Goal: Task Accomplishment & Management: Complete application form

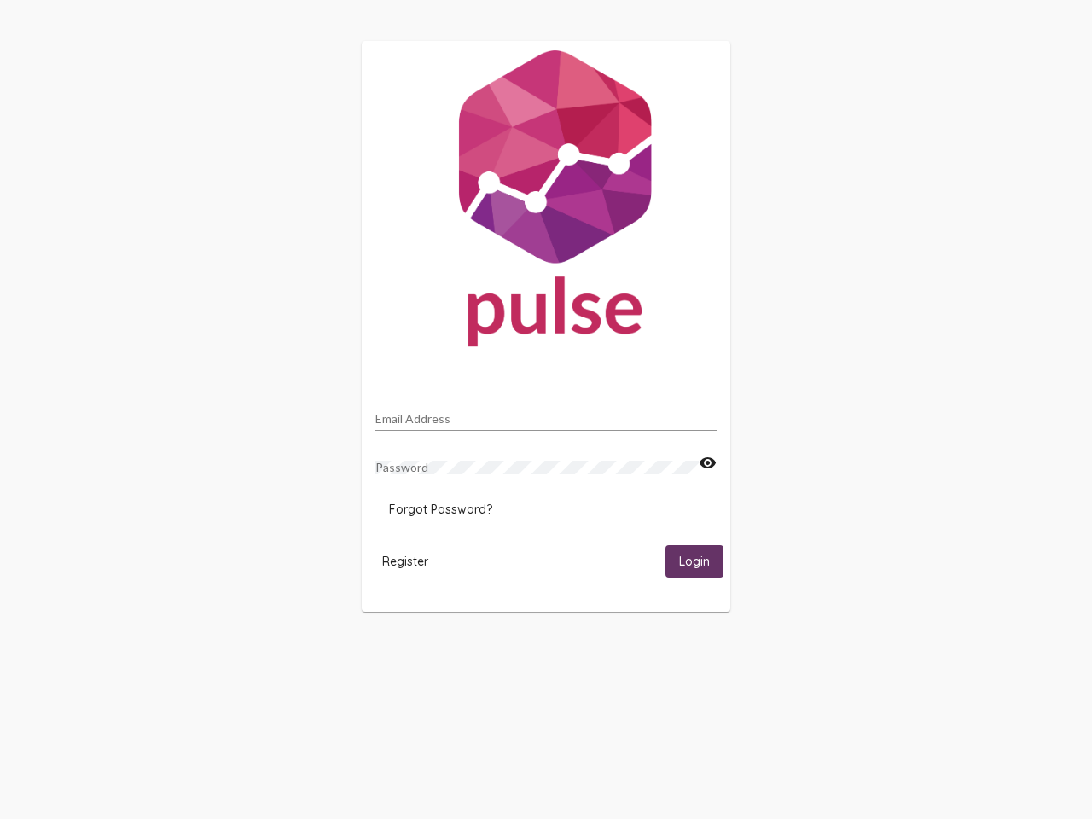
click at [546, 414] on input "Email Address" at bounding box center [545, 419] width 341 height 14
click at [707, 463] on mat-icon "visibility" at bounding box center [708, 463] width 18 height 20
click at [440, 509] on span "Forgot Password?" at bounding box center [440, 509] width 103 height 15
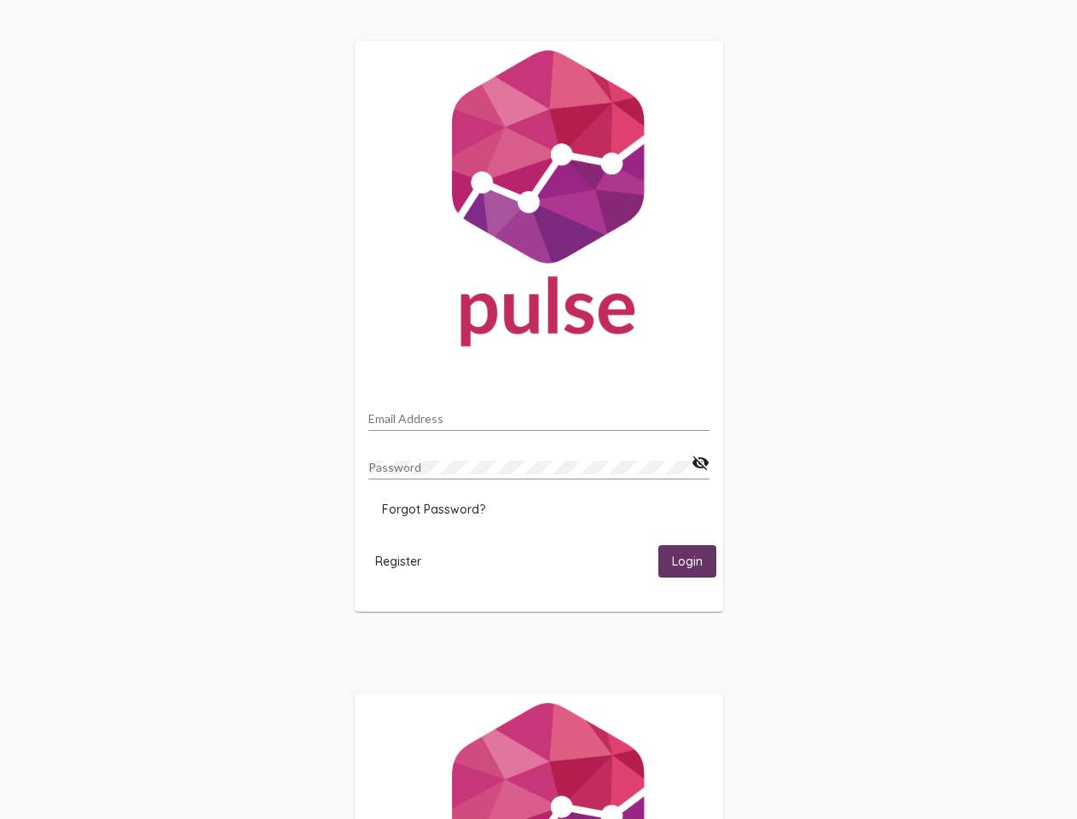
click at [405, 560] on span "Register" at bounding box center [398, 561] width 46 height 15
